Goal: Task Accomplishment & Management: Use online tool/utility

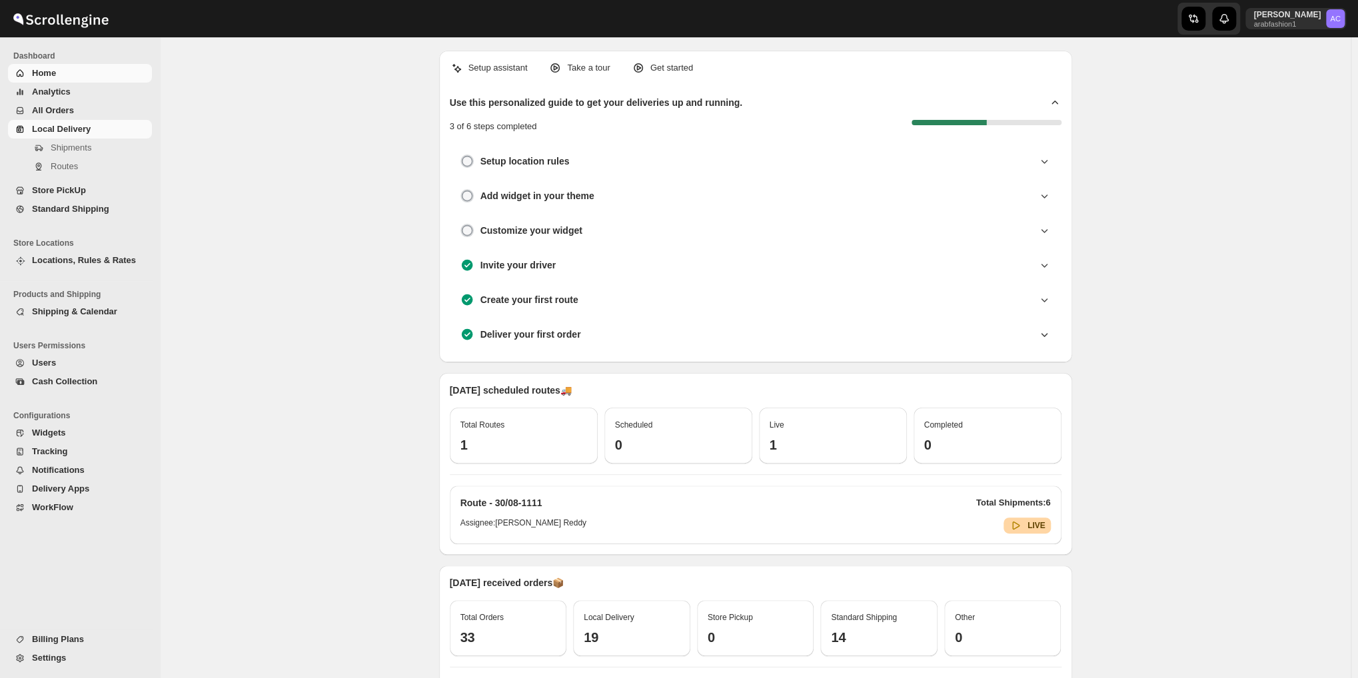
click at [59, 130] on span "Local Delivery" at bounding box center [61, 129] width 59 height 10
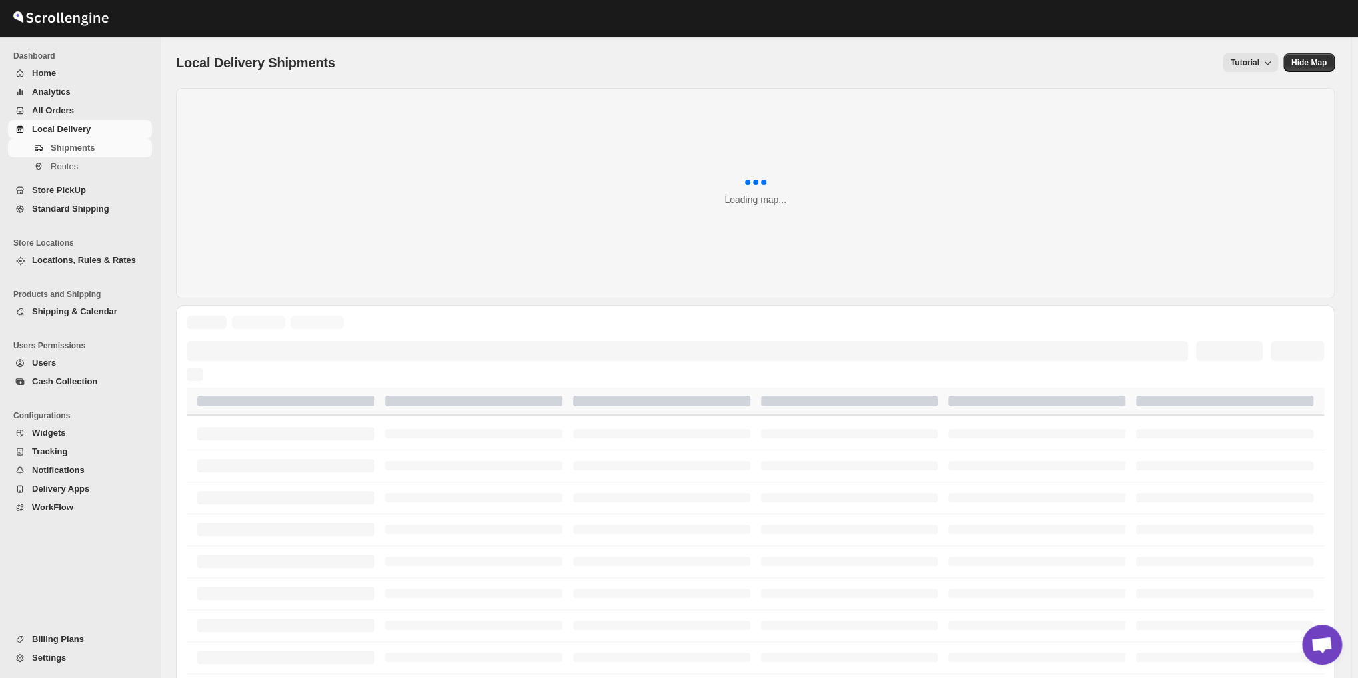
scroll to position [1818, 0]
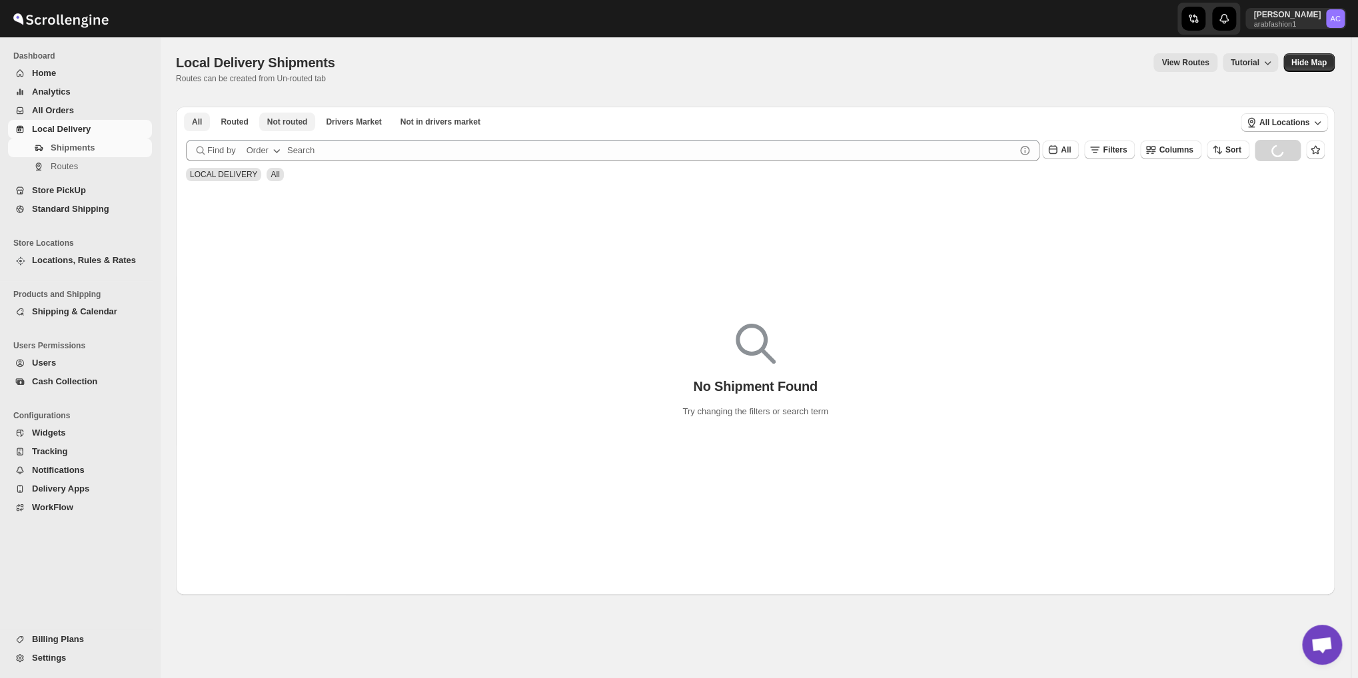
click at [283, 123] on span "Not routed" at bounding box center [287, 122] width 41 height 11
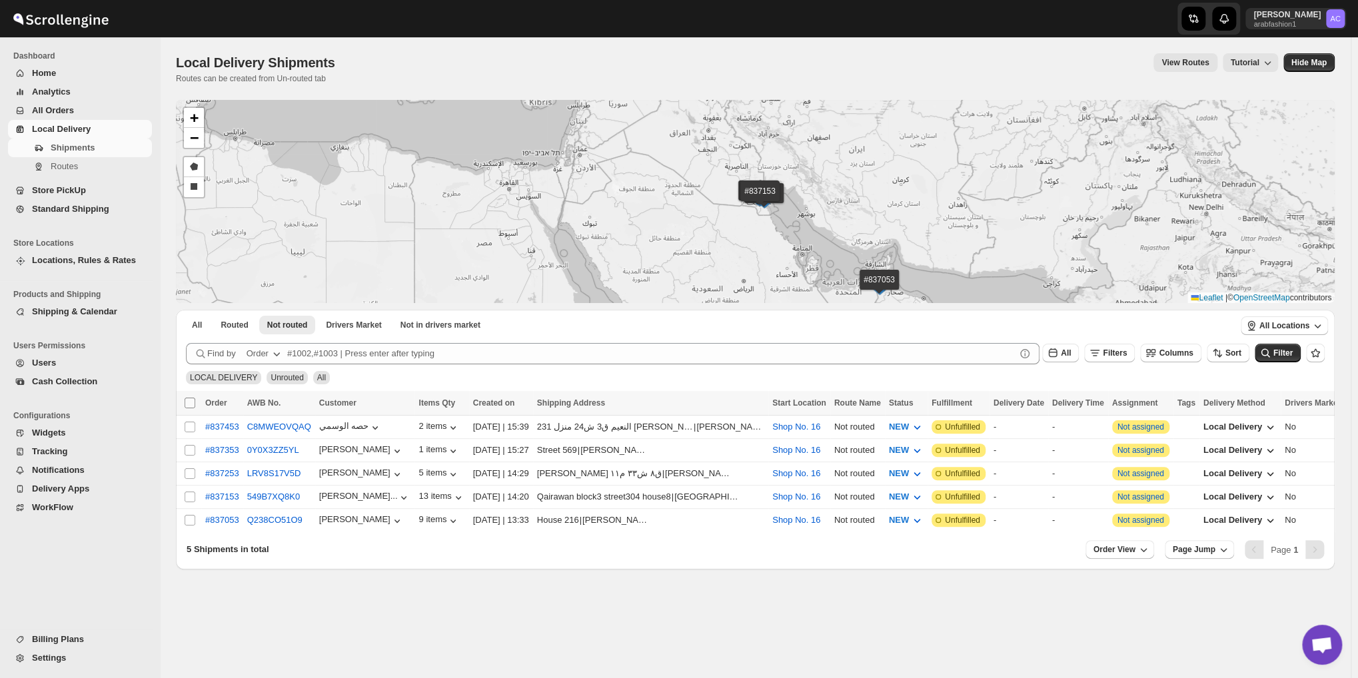
click at [189, 401] on input "Select all shipments" at bounding box center [190, 403] width 11 height 11
checkbox input "true"
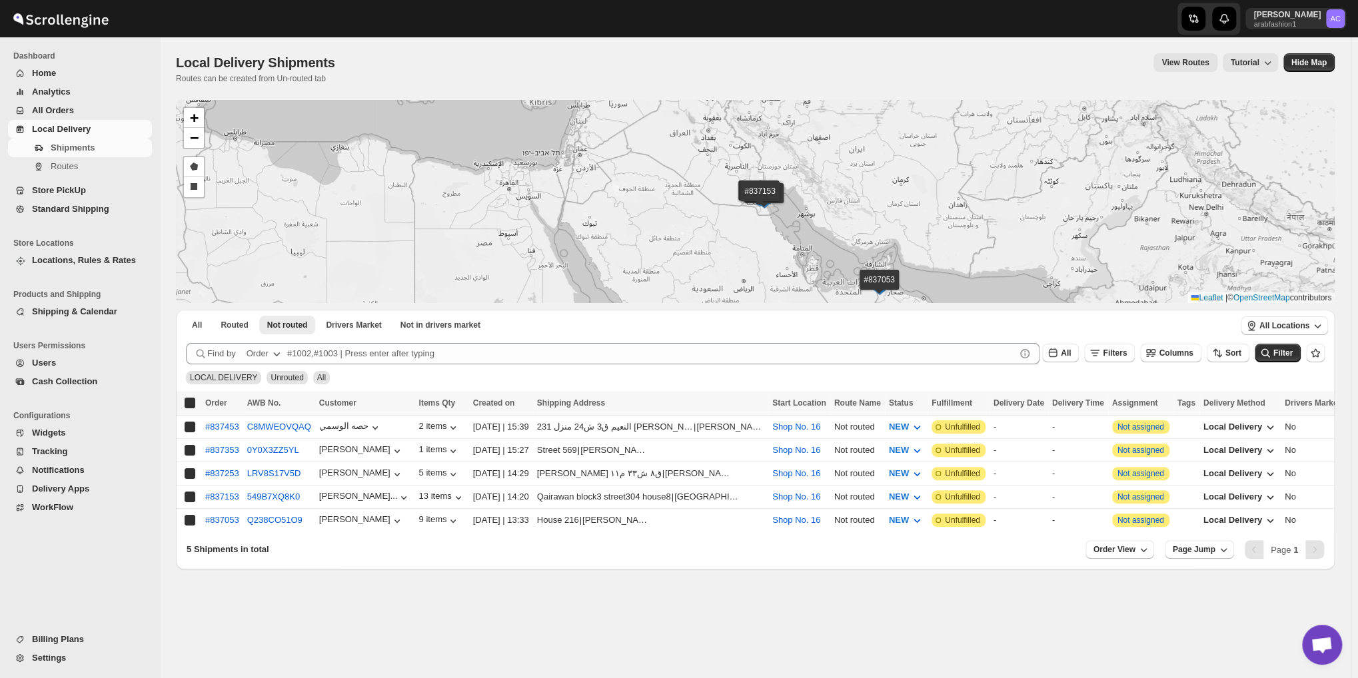
checkbox input "true"
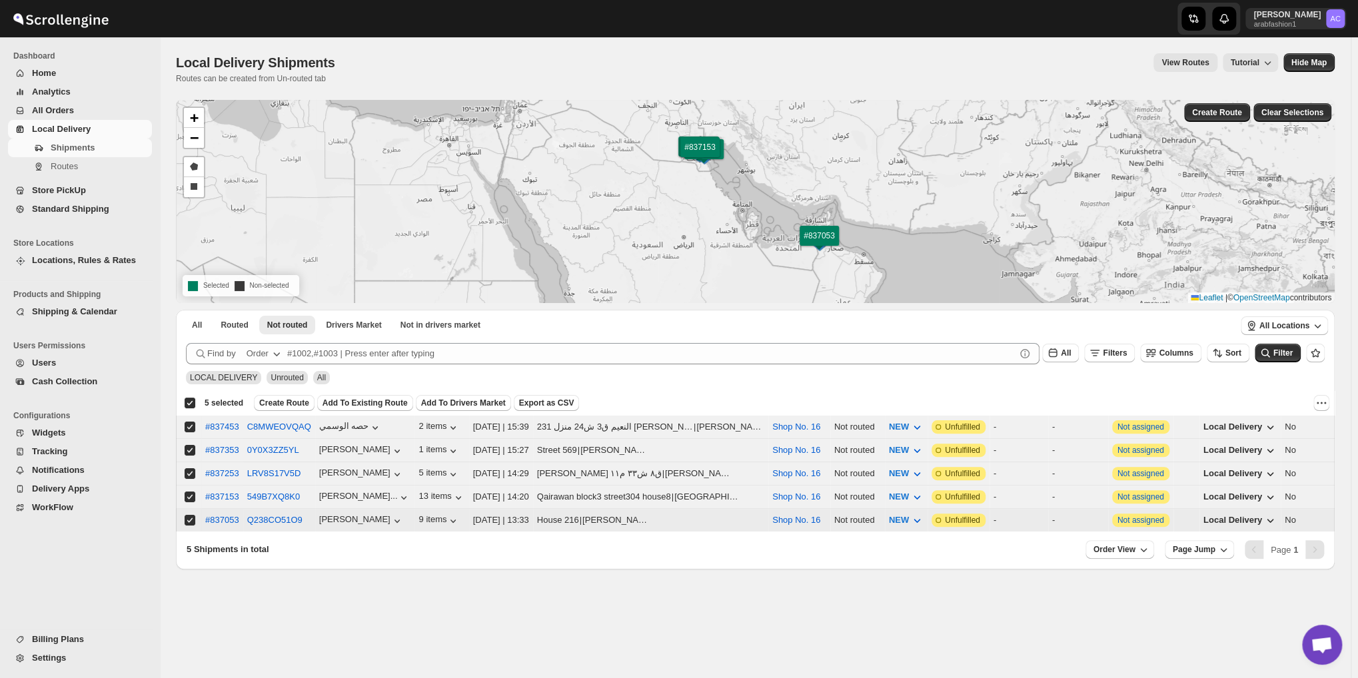
click at [187, 521] on span at bounding box center [190, 520] width 12 height 12
click at [187, 521] on input "Select shipment" at bounding box center [190, 520] width 11 height 11
checkbox input "true"
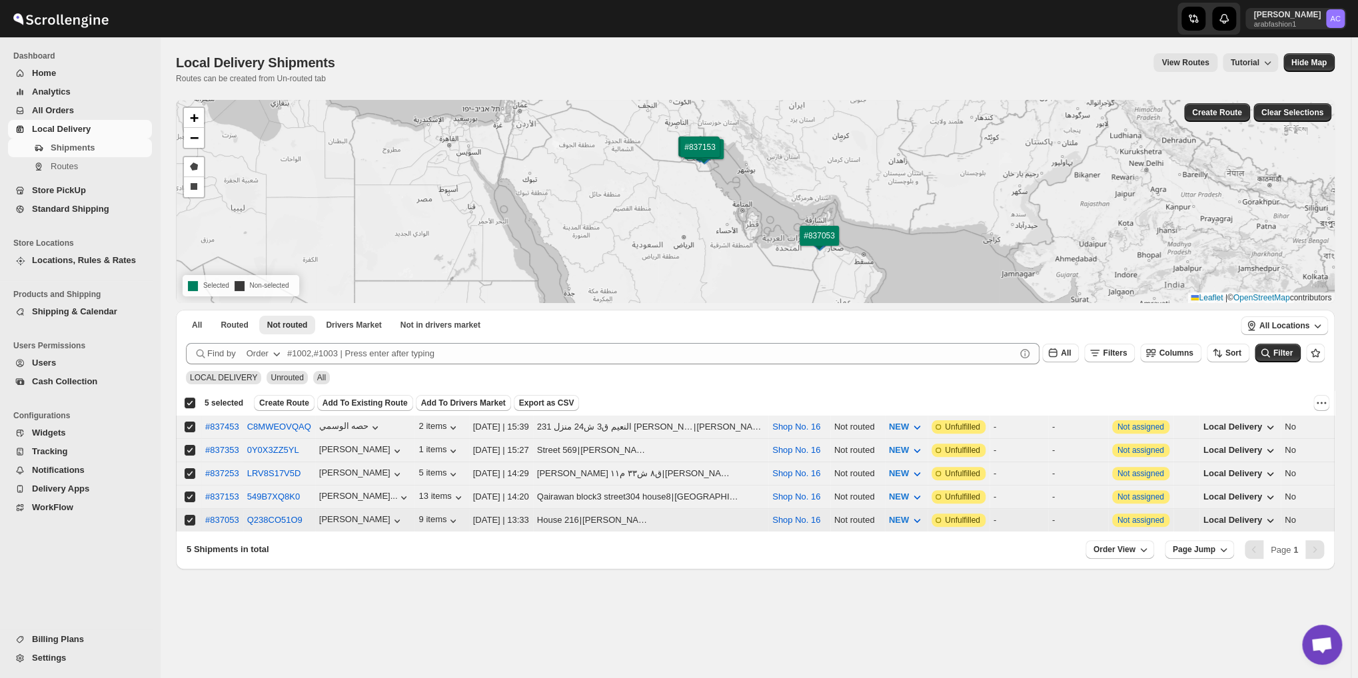
checkbox input "true"
click at [189, 515] on input "Select shipment" at bounding box center [190, 520] width 11 height 11
checkbox input "false"
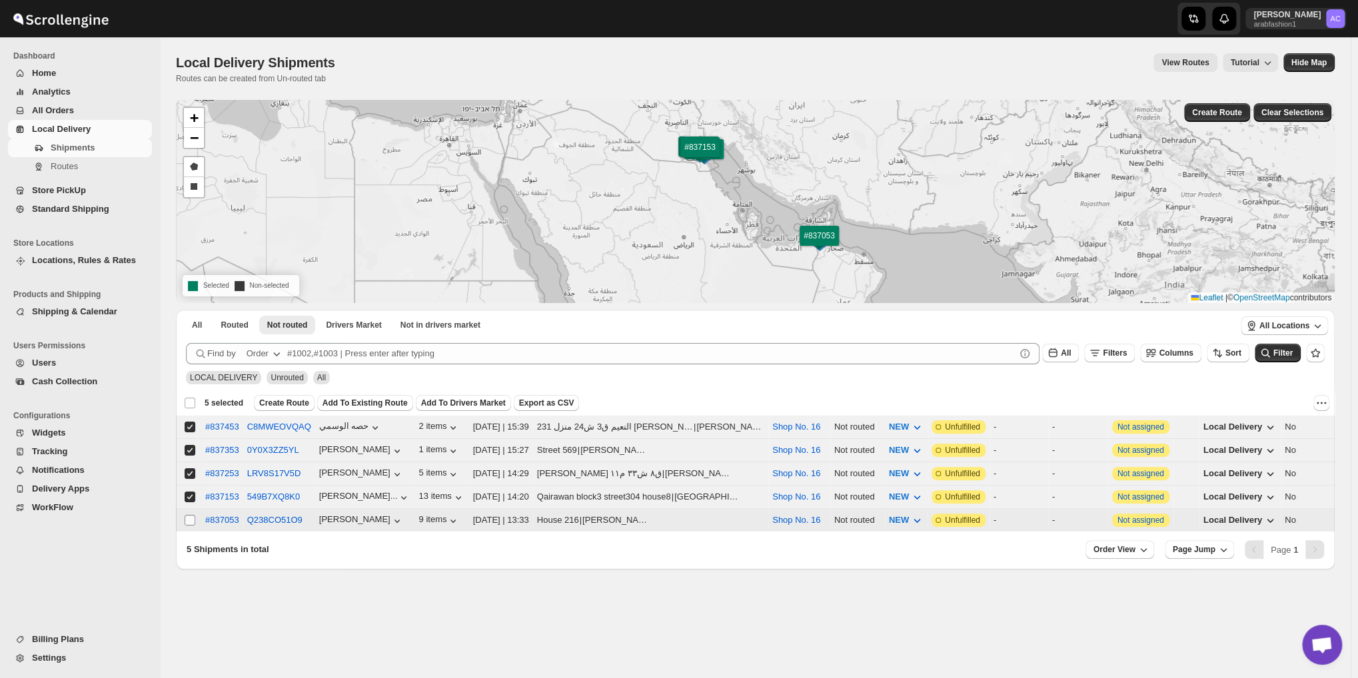
checkbox input "false"
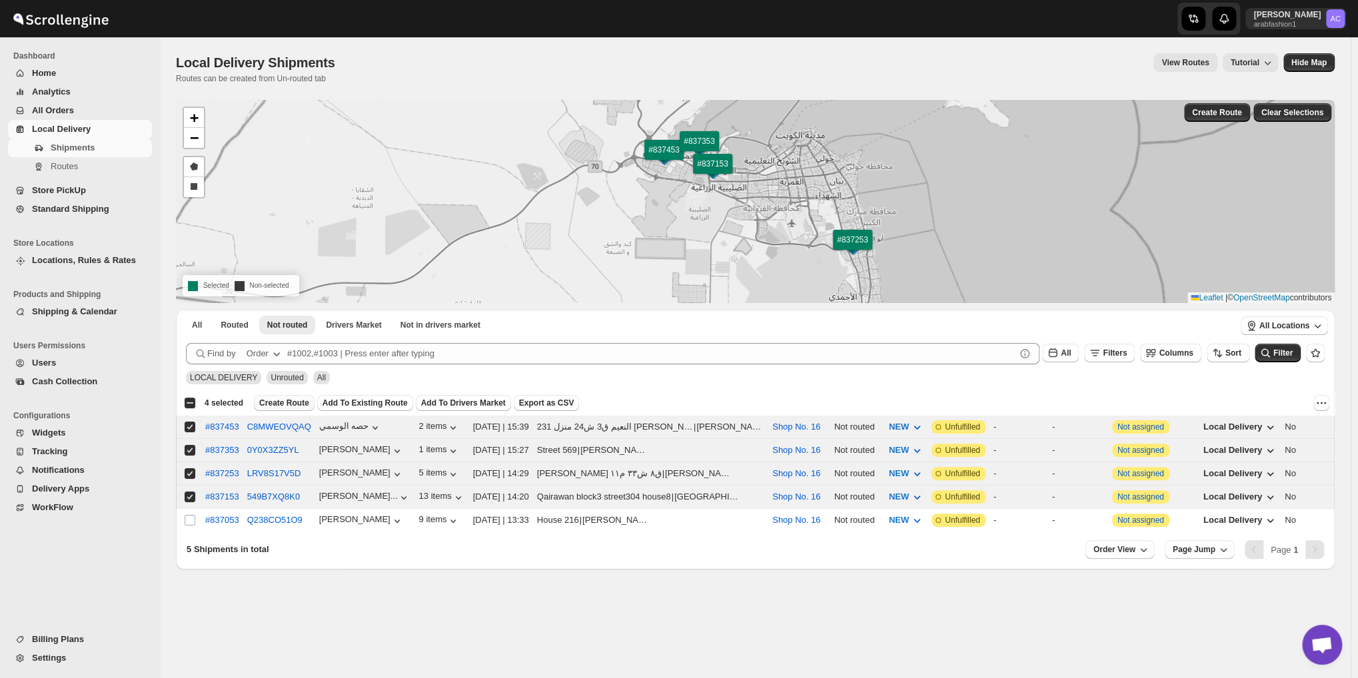
click at [269, 408] on button "Create Route" at bounding box center [284, 403] width 61 height 16
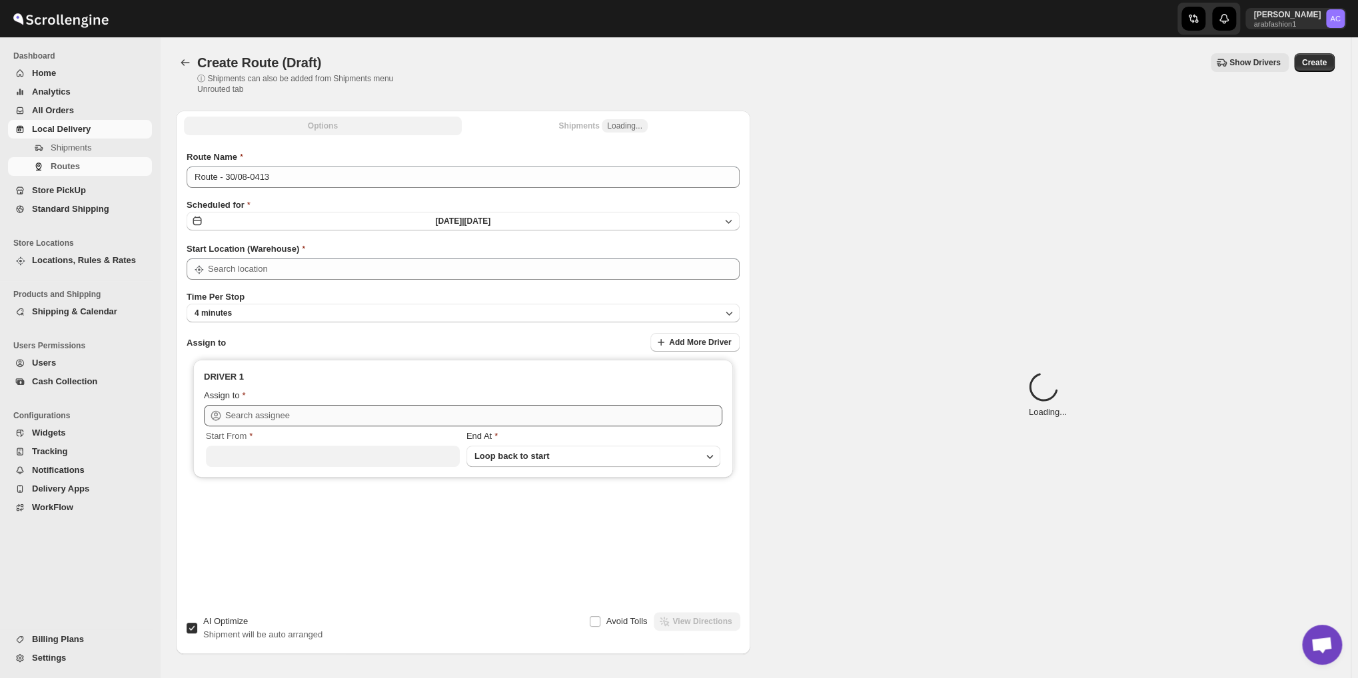
type input "Shop No. 16"
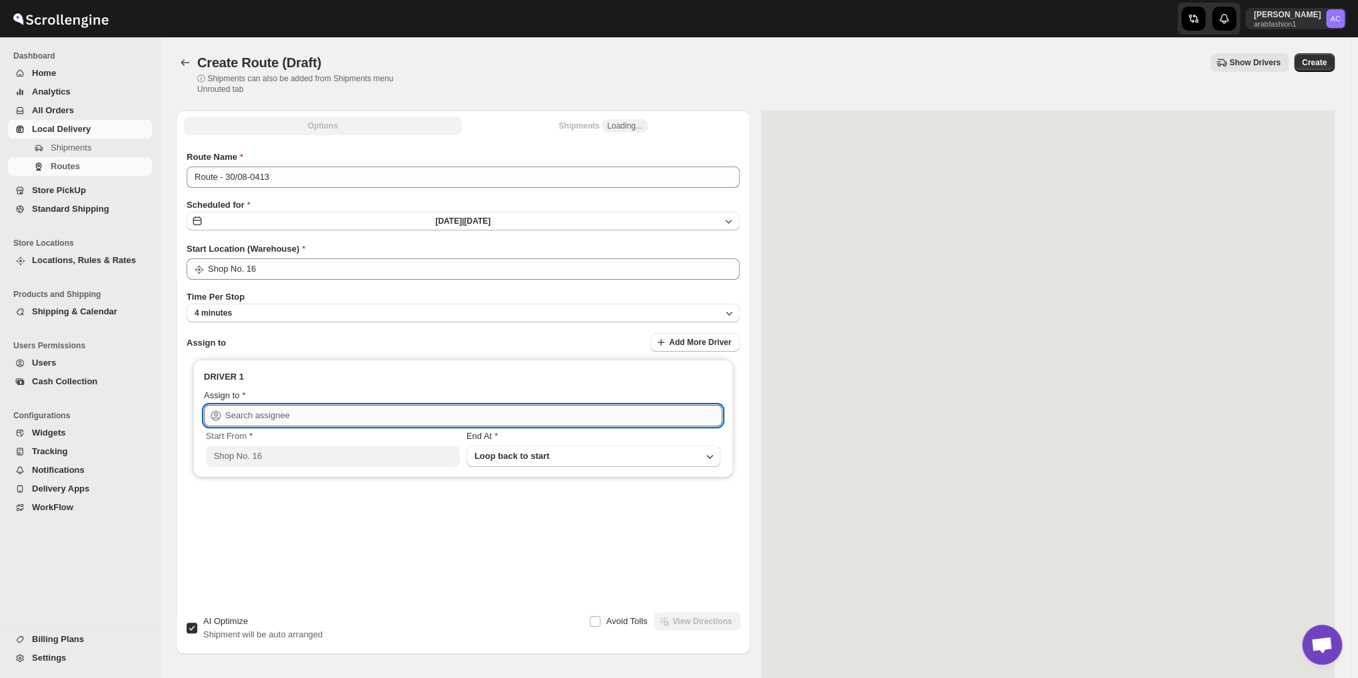
click at [421, 416] on input "text" at bounding box center [473, 415] width 497 height 21
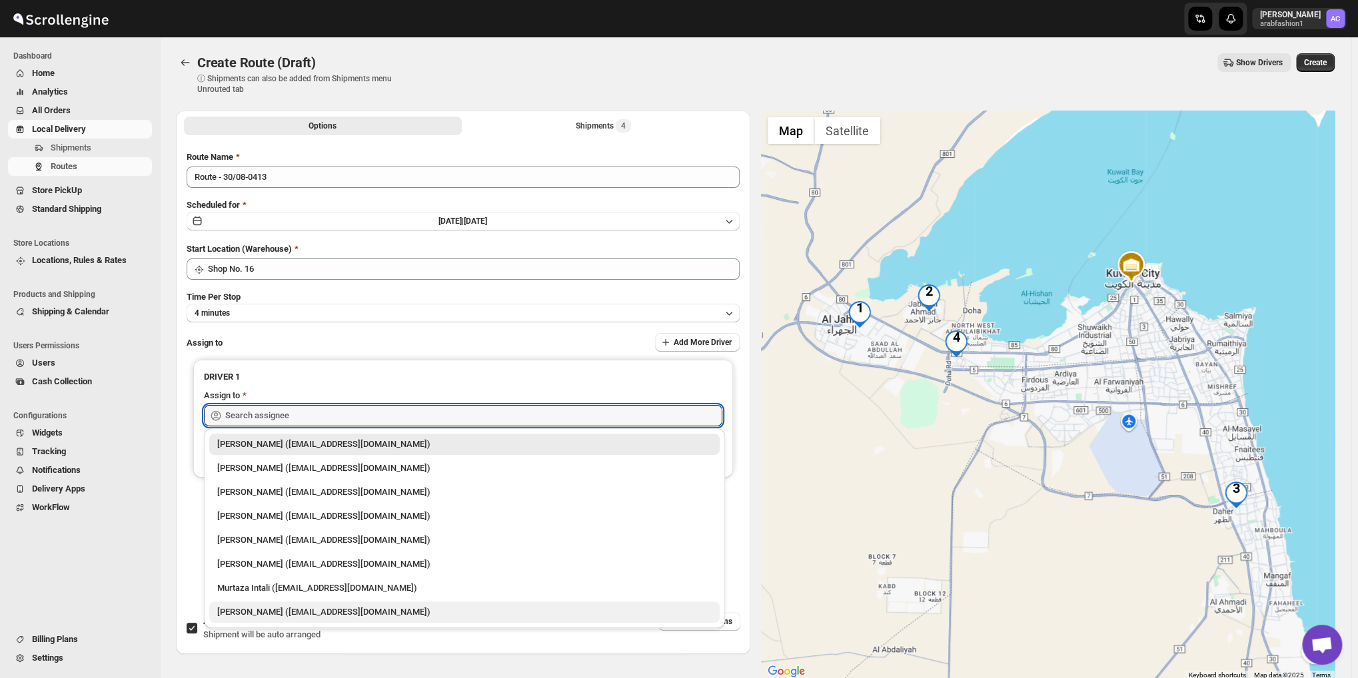
click at [337, 610] on div "[PERSON_NAME] ([EMAIL_ADDRESS][DOMAIN_NAME])" at bounding box center [464, 612] width 494 height 13
type input "[PERSON_NAME] ([EMAIL_ADDRESS][DOMAIN_NAME])"
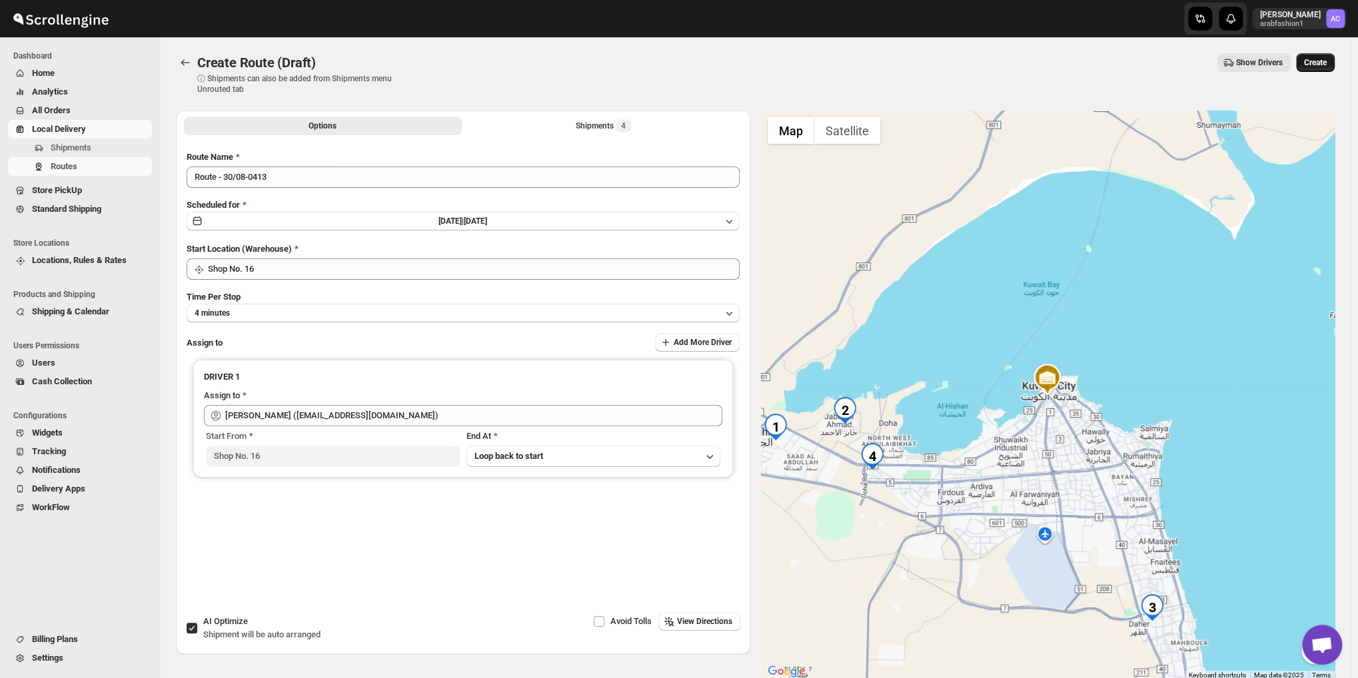
click at [1322, 71] on button "Create" at bounding box center [1315, 62] width 39 height 19
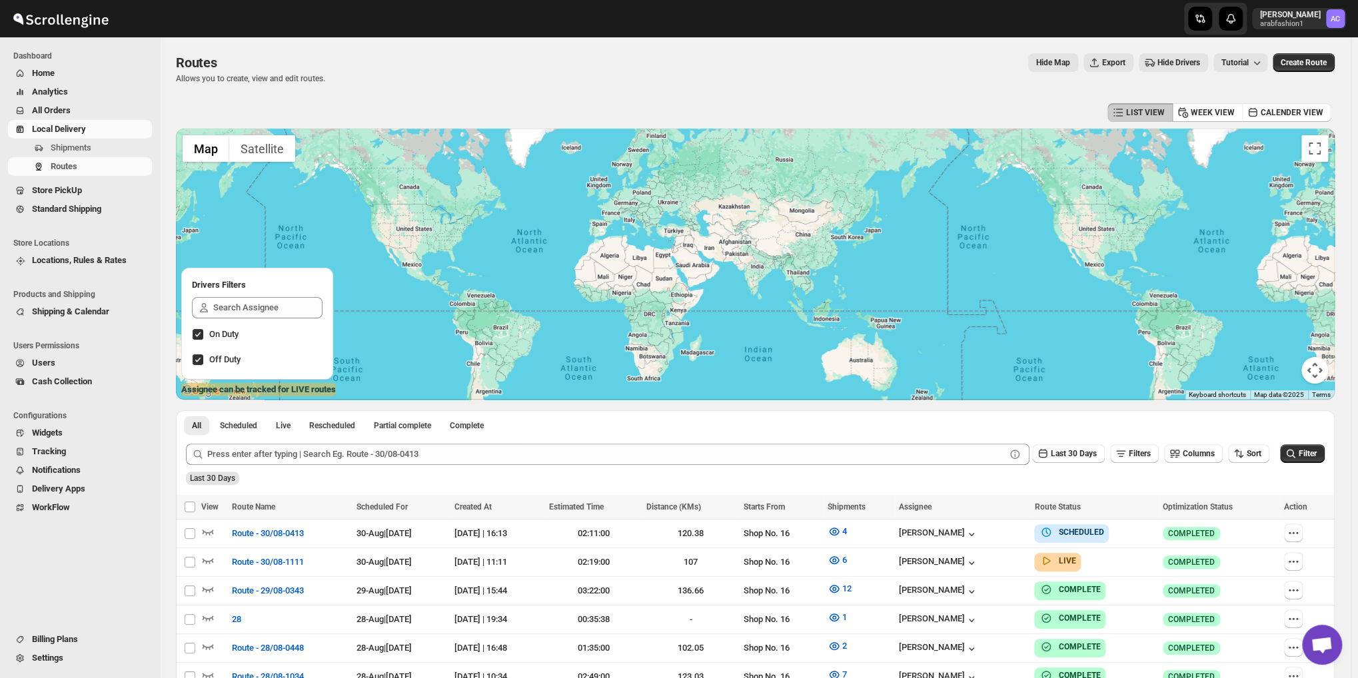
click at [564, 490] on div "Submit Last 30 Days Filters Columns Sort Filter Last 30 Days" at bounding box center [755, 464] width 1159 height 61
